Goal: Navigation & Orientation: Find specific page/section

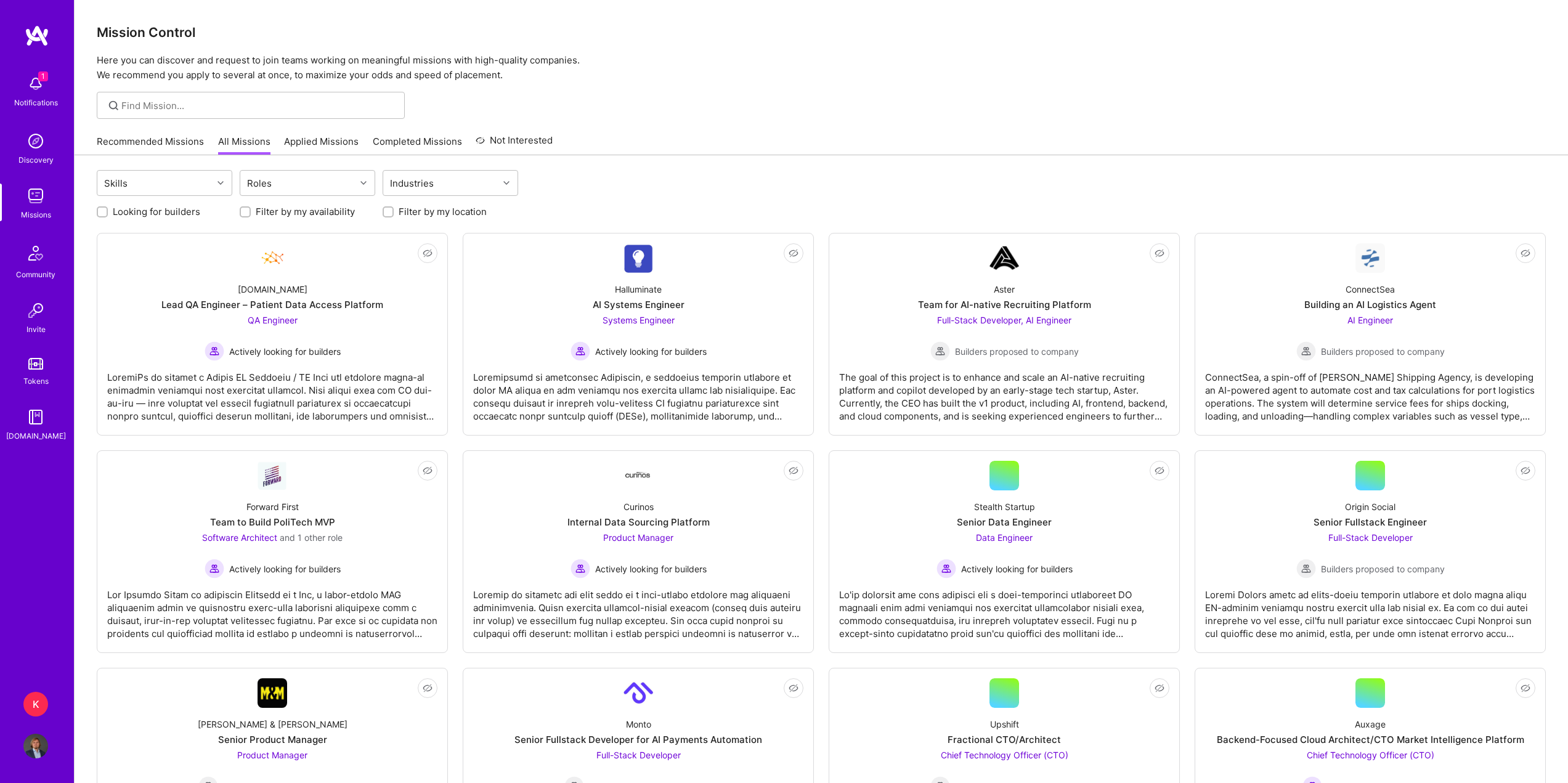
click at [132, 142] on link "Recommended Missions" at bounding box center [150, 145] width 107 height 20
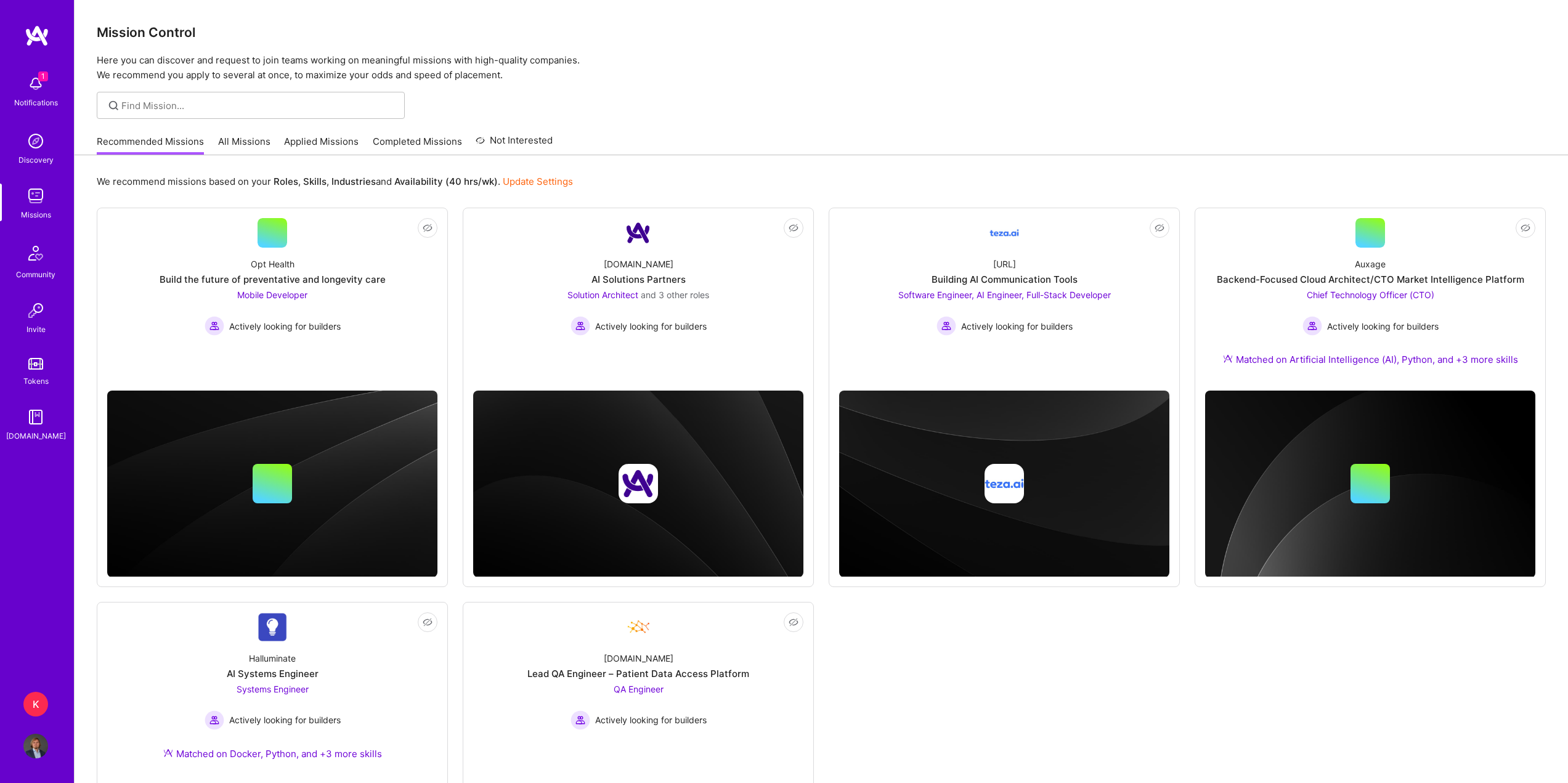
click at [31, 82] on img at bounding box center [36, 83] width 25 height 25
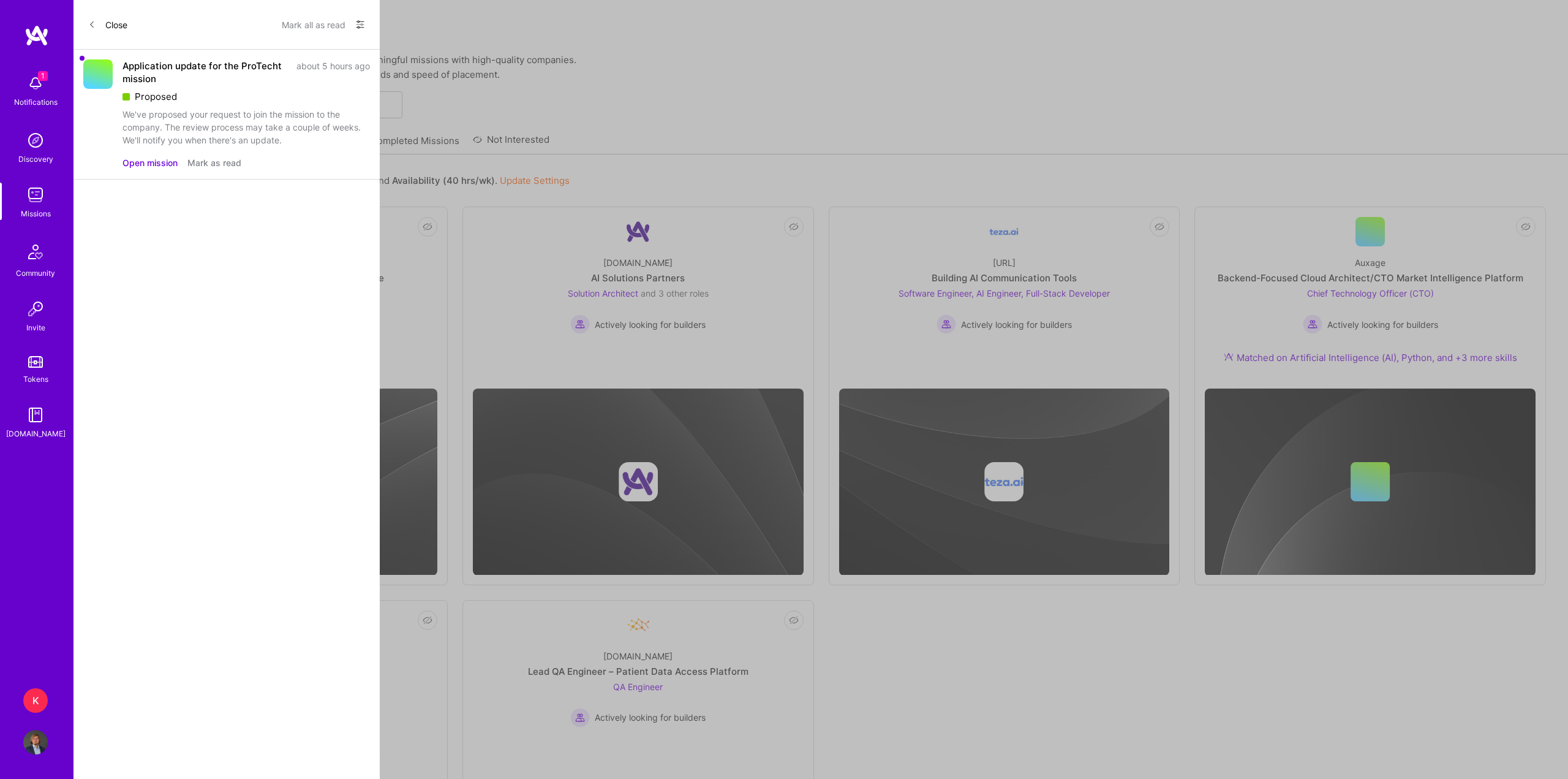
click at [308, 25] on button "Mark all as read" at bounding box center [313, 25] width 64 height 20
click at [110, 27] on button "Close" at bounding box center [107, 25] width 39 height 20
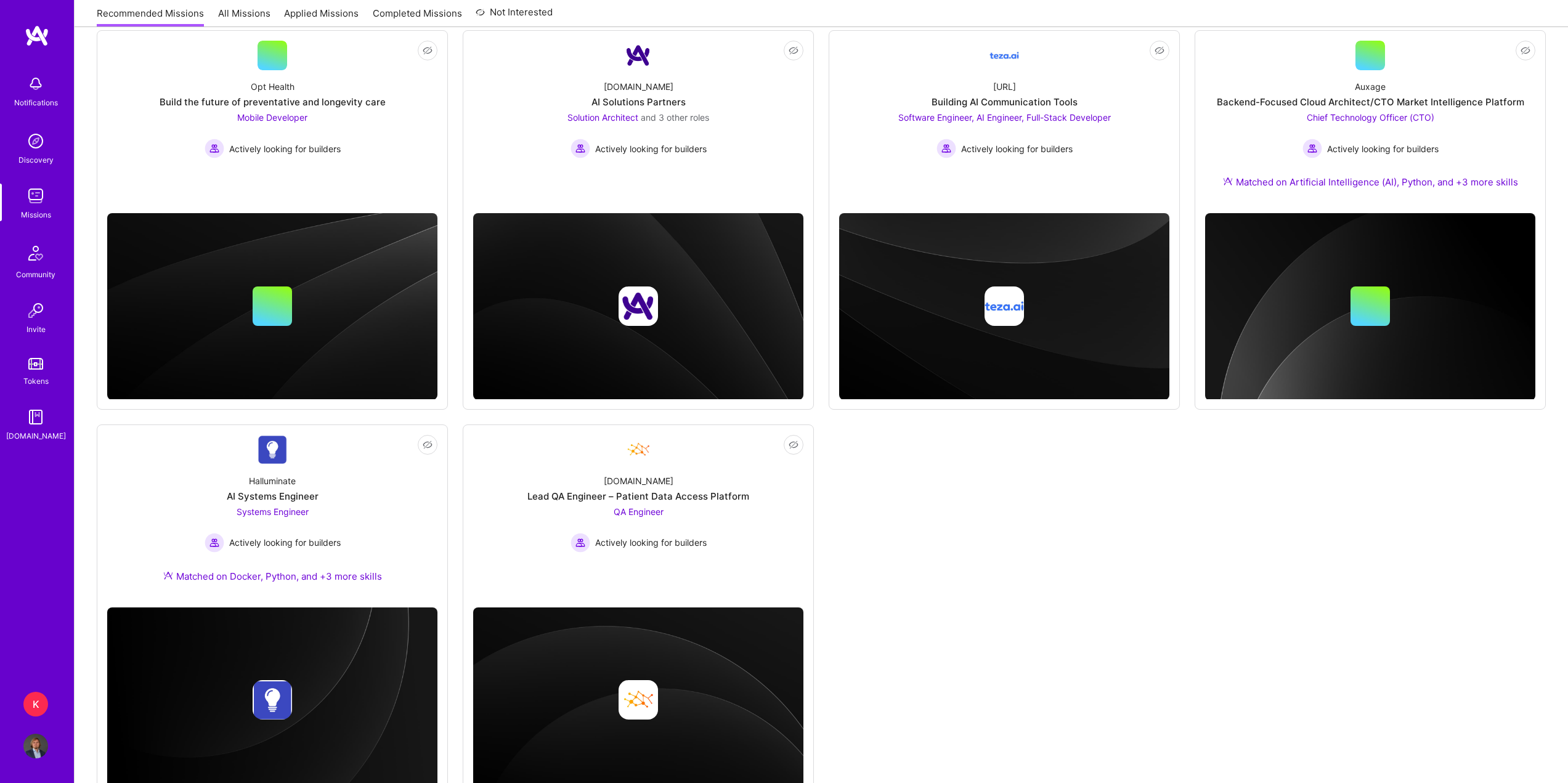
scroll to position [185, 0]
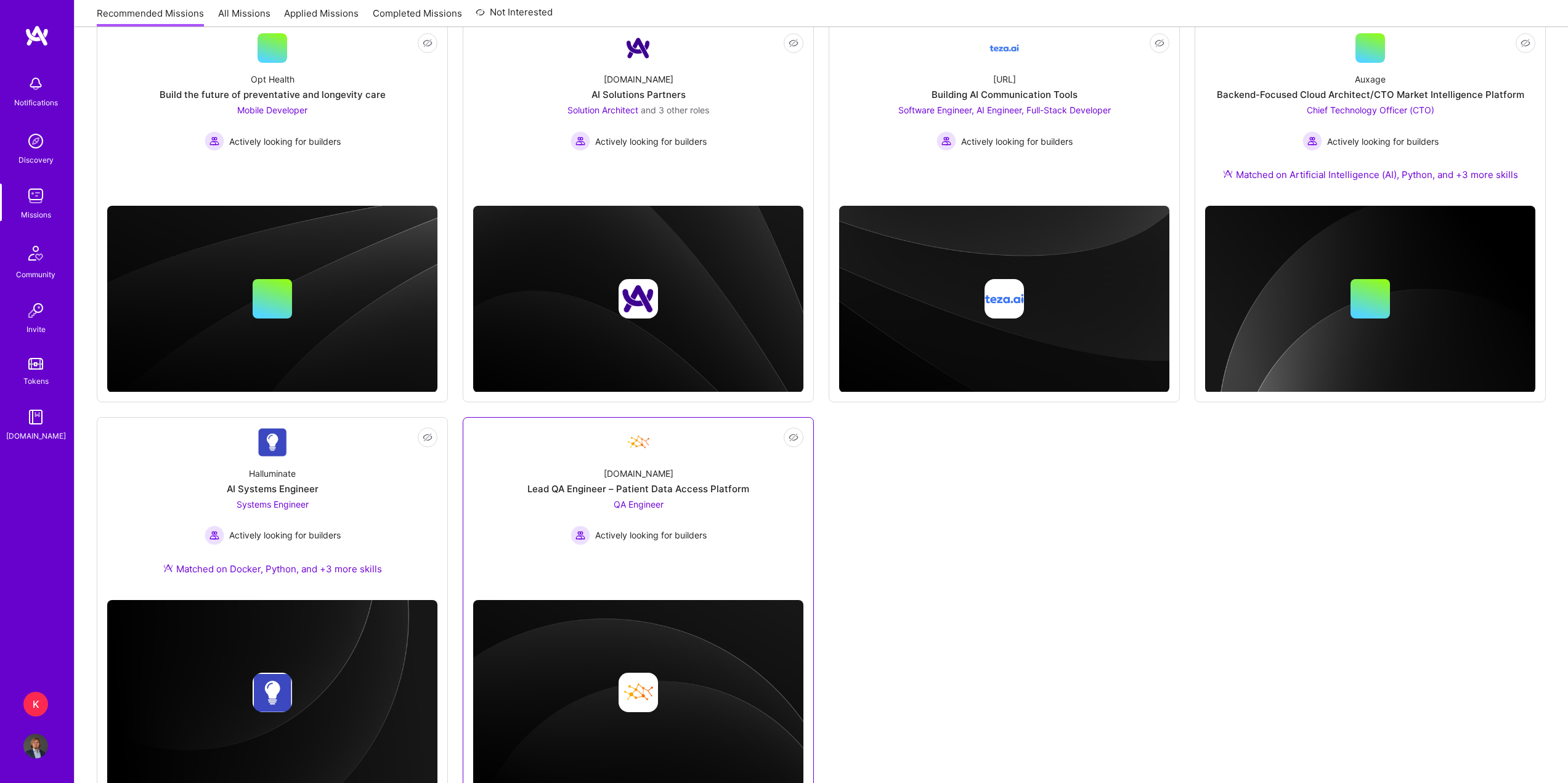
click at [737, 534] on div "[DOMAIN_NAME] Lead QA Engineer – Patient Data Access Platform QA Engineer Activ…" at bounding box center [638, 501] width 330 height 88
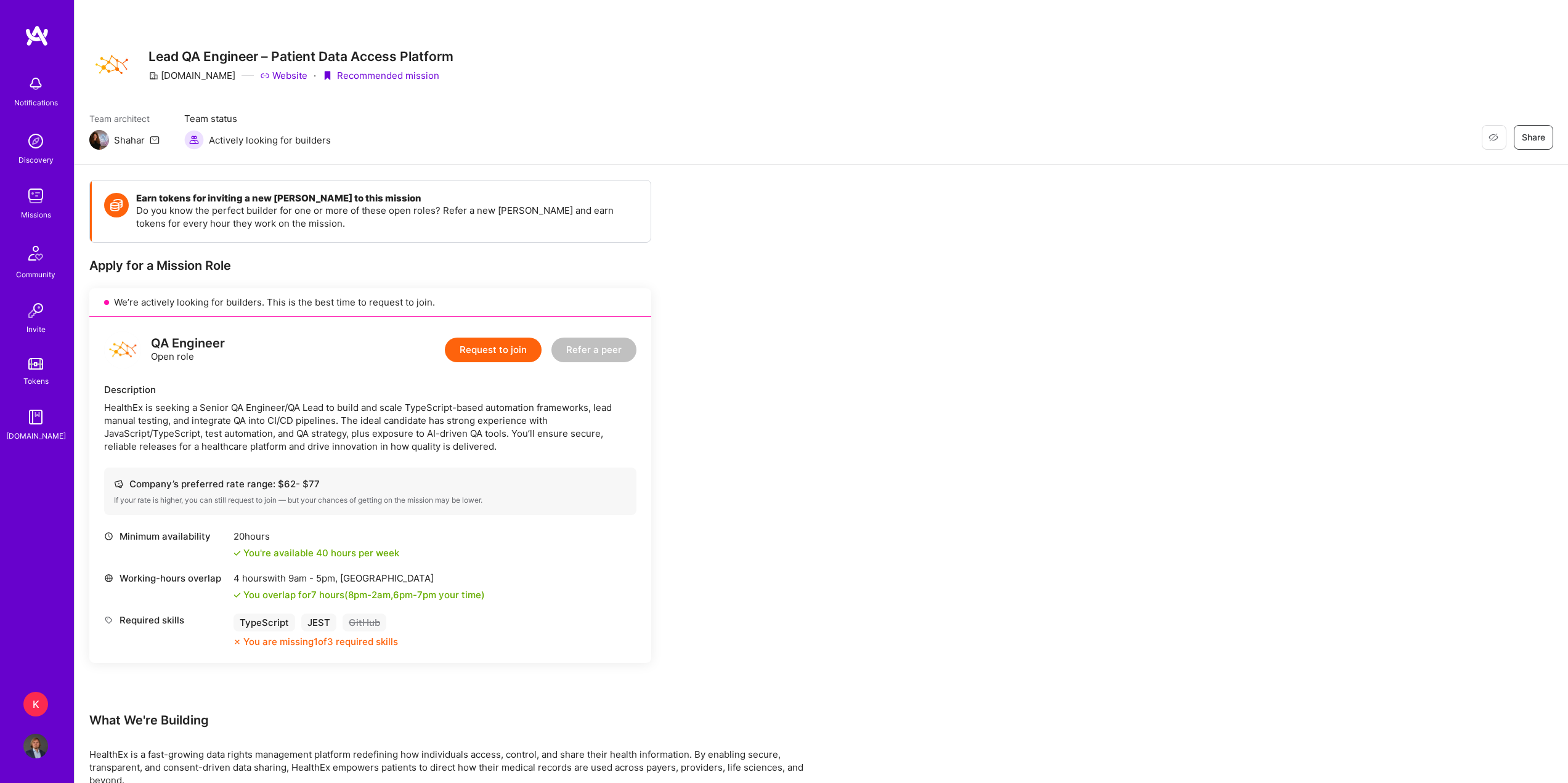
drag, startPoint x: 672, startPoint y: 128, endPoint x: 231, endPoint y: 180, distance: 444.1
click at [667, 128] on div "Team architect Shahar Team status Actively looking for builders Restore Not Int…" at bounding box center [821, 131] width 1464 height 37
click at [28, 209] on div "Missions" at bounding box center [36, 215] width 30 height 13
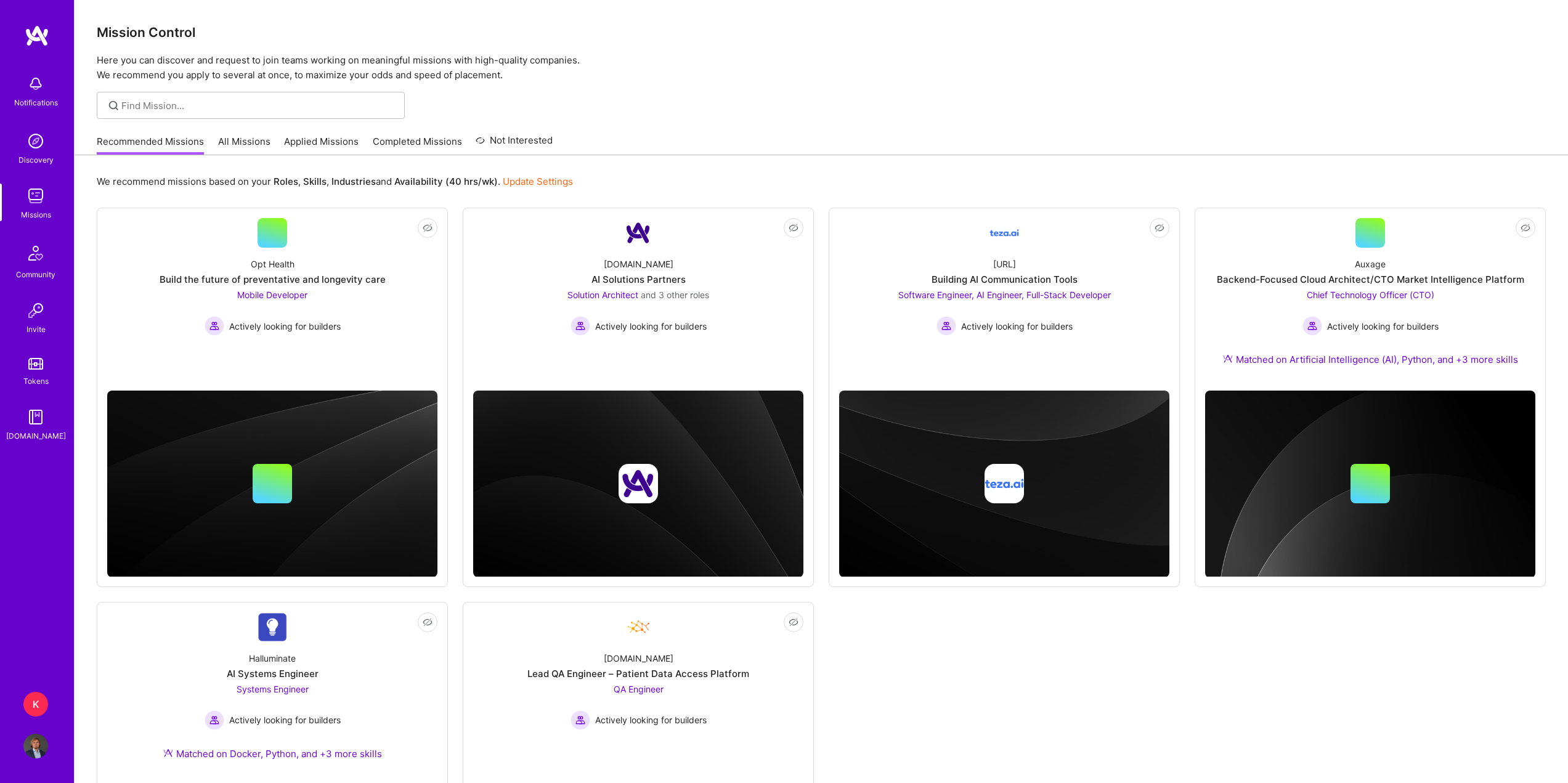
click at [254, 153] on link "All Missions" at bounding box center [244, 145] width 52 height 20
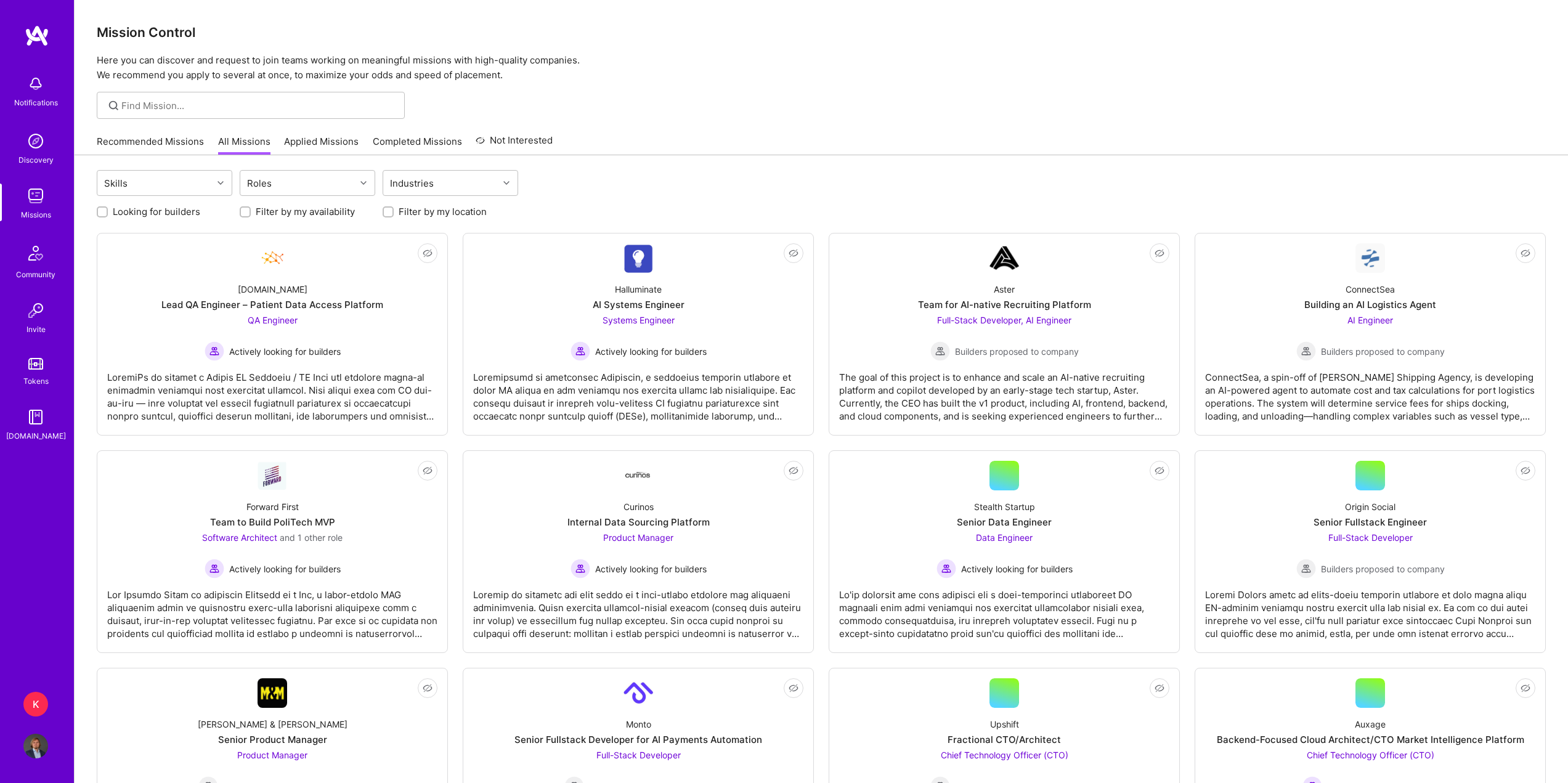
click at [308, 144] on link "Applied Missions" at bounding box center [322, 145] width 75 height 20
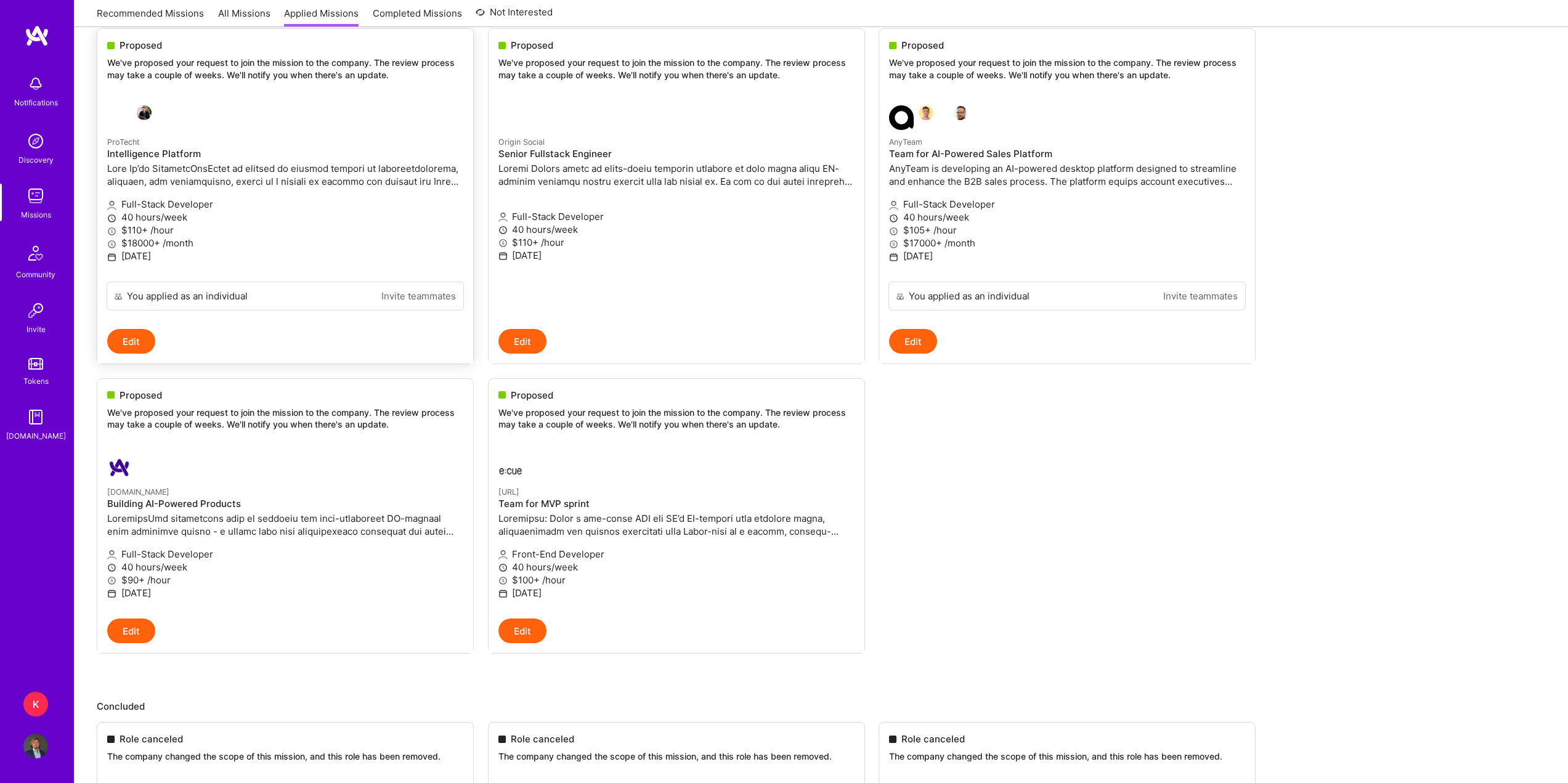
scroll to position [185, 0]
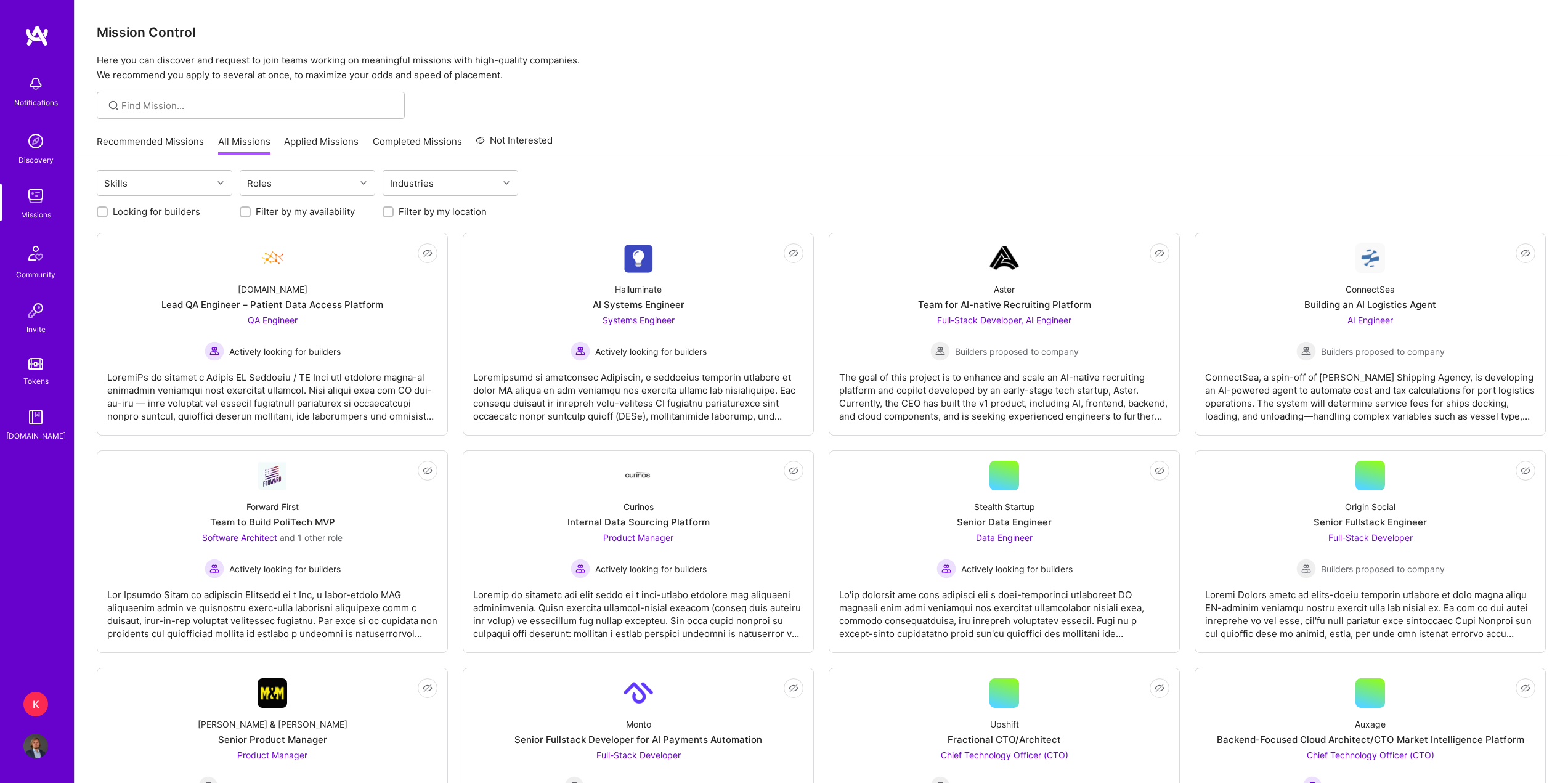
click at [171, 134] on div "Recommended Missions All Missions Applied Missions Completed Missions Not Inter…" at bounding box center [324, 141] width 456 height 26
click at [172, 137] on link "Recommended Missions" at bounding box center [150, 145] width 107 height 20
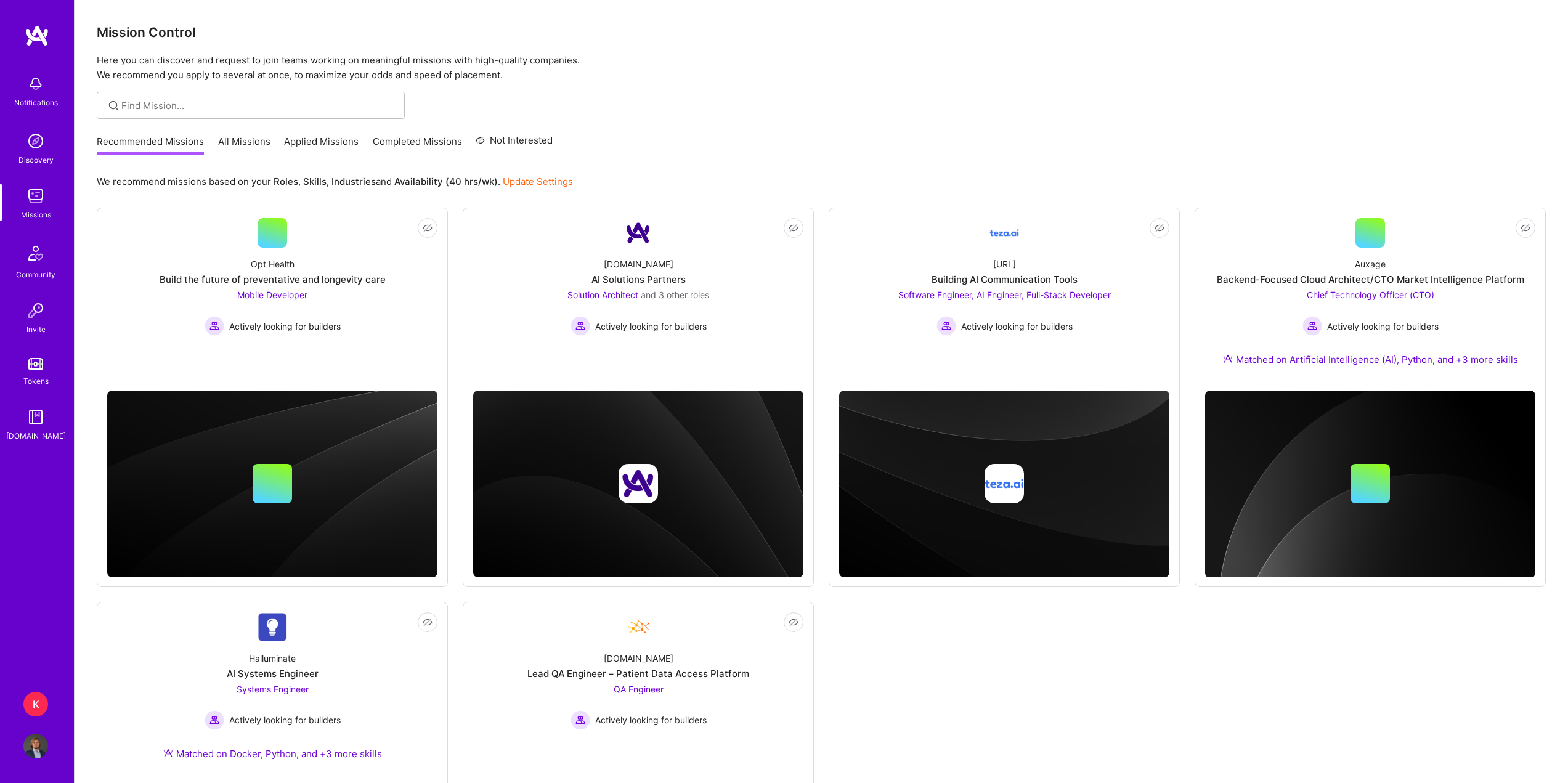
click at [333, 147] on link "Applied Missions" at bounding box center [322, 145] width 75 height 20
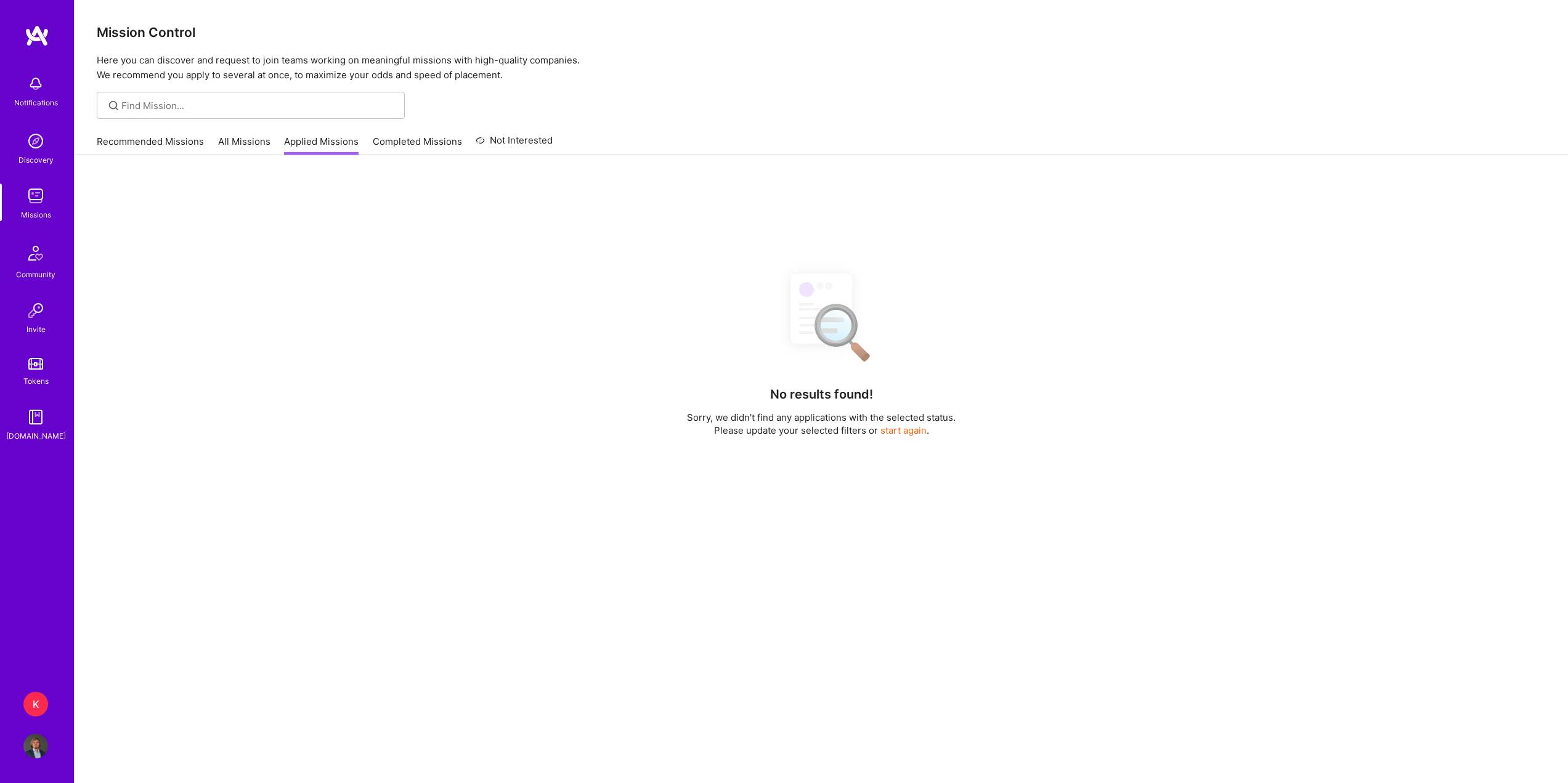
click at [404, 143] on link "Completed Missions" at bounding box center [418, 145] width 90 height 20
click at [307, 144] on link "Applied Missions" at bounding box center [322, 145] width 75 height 20
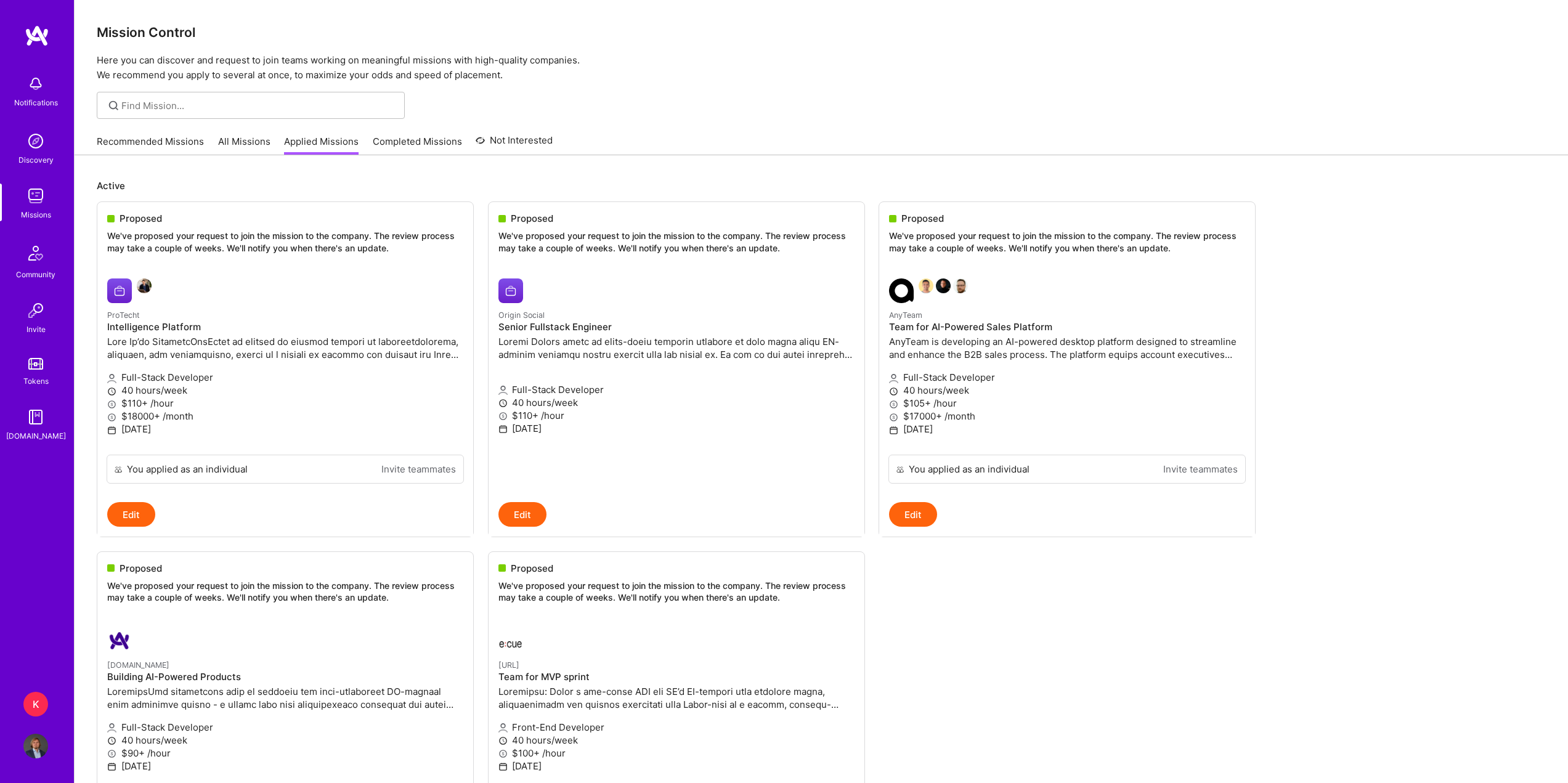
click at [48, 196] on link "Missions" at bounding box center [36, 202] width 77 height 37
